Goal: Navigation & Orientation: Find specific page/section

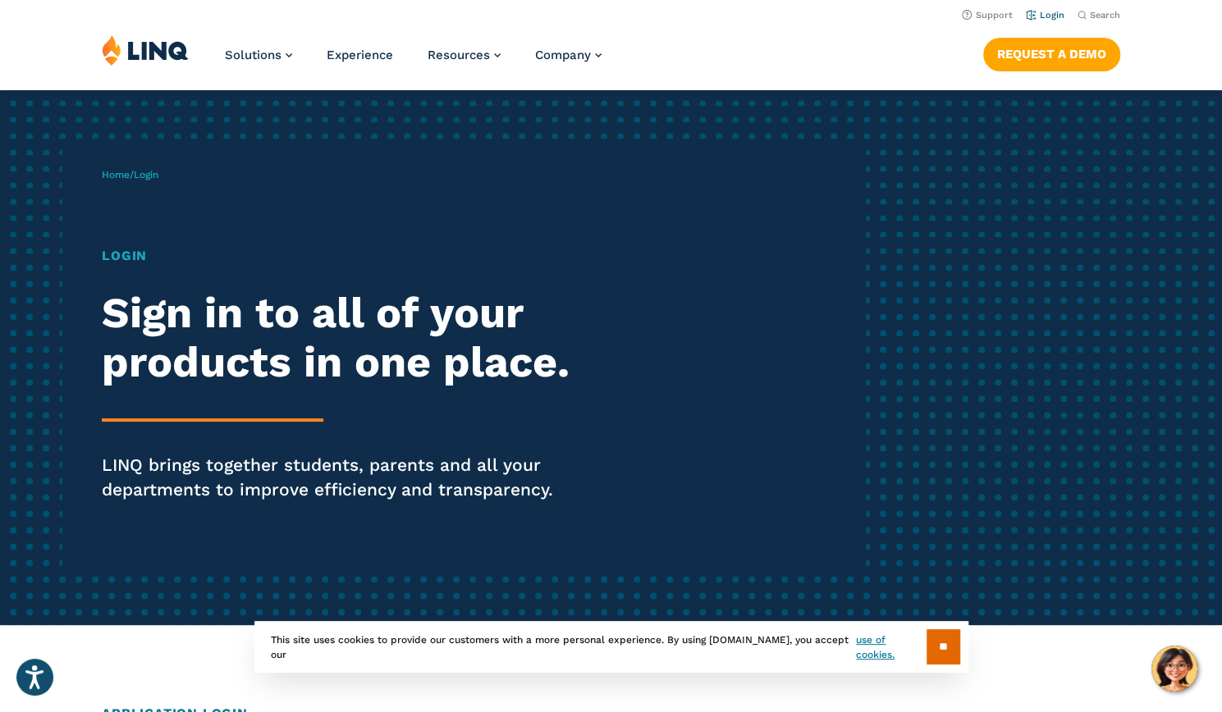
click at [1045, 19] on link "Login" at bounding box center [1045, 15] width 39 height 11
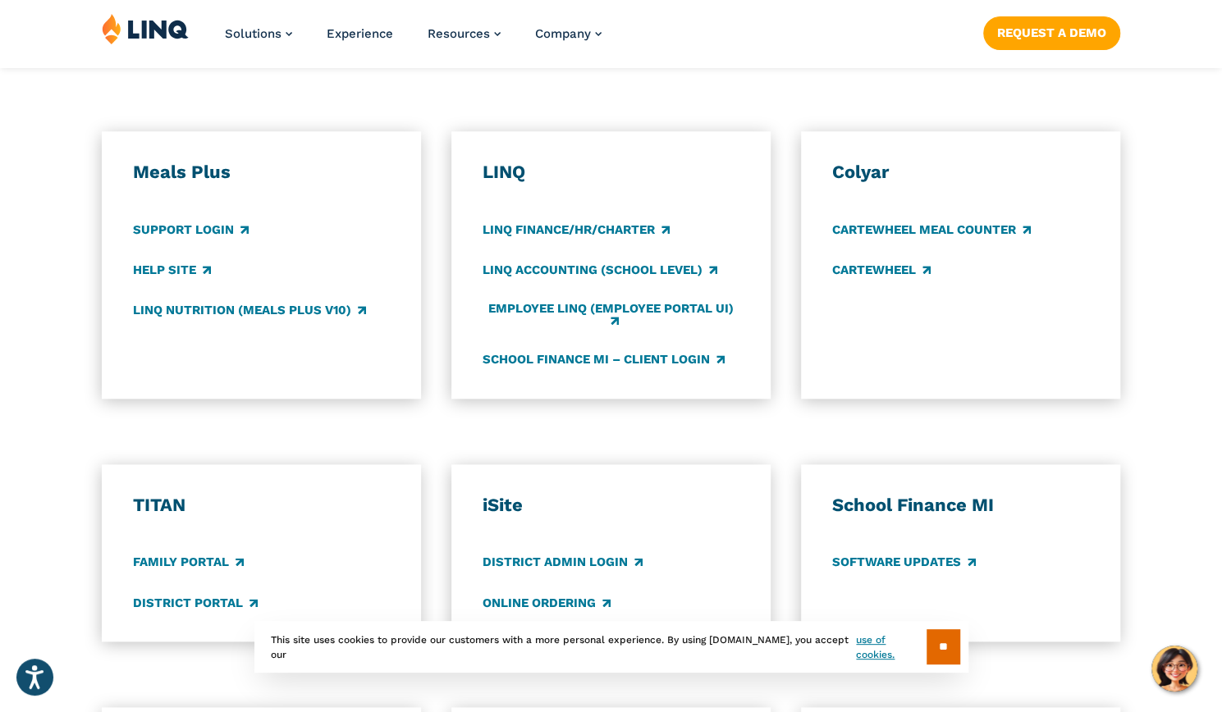
scroll to position [871, 0]
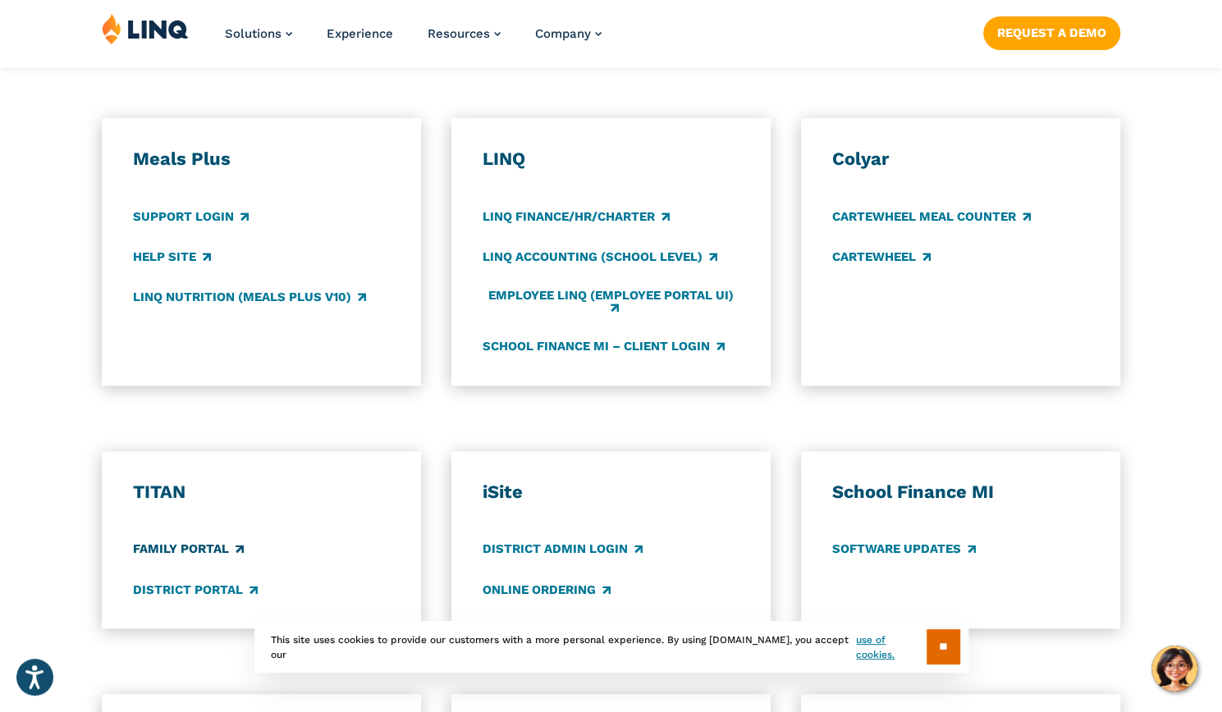
click at [190, 555] on link "Family Portal" at bounding box center [187, 550] width 111 height 18
